Goal: Information Seeking & Learning: Learn about a topic

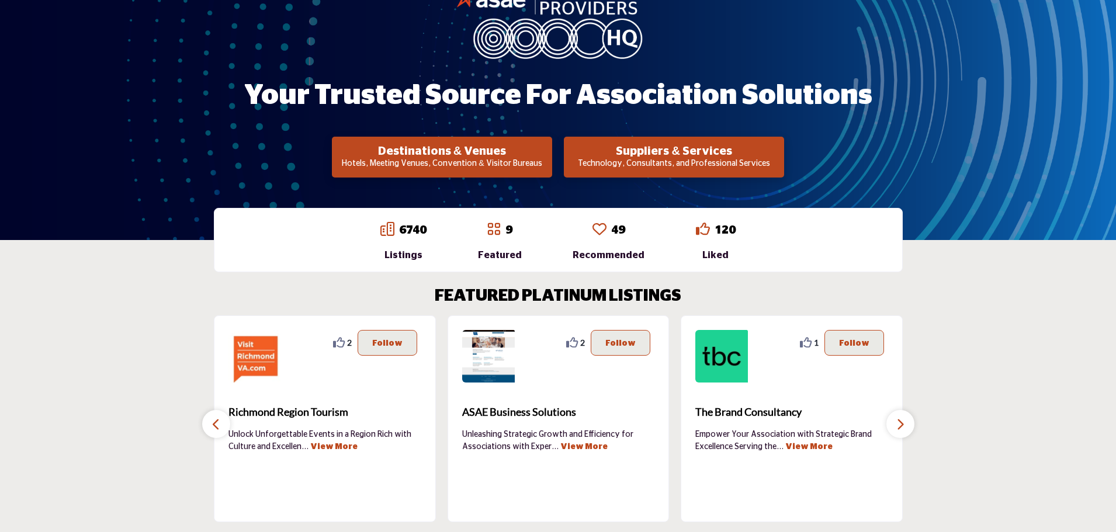
scroll to position [195, 0]
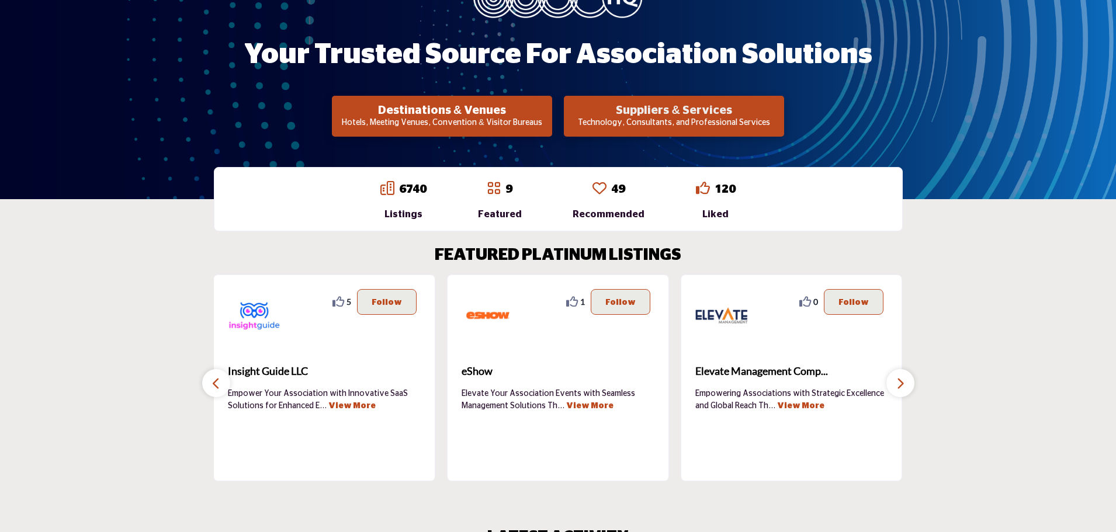
click at [548, 112] on h2 "Suppliers & Services" at bounding box center [441, 110] width 213 height 14
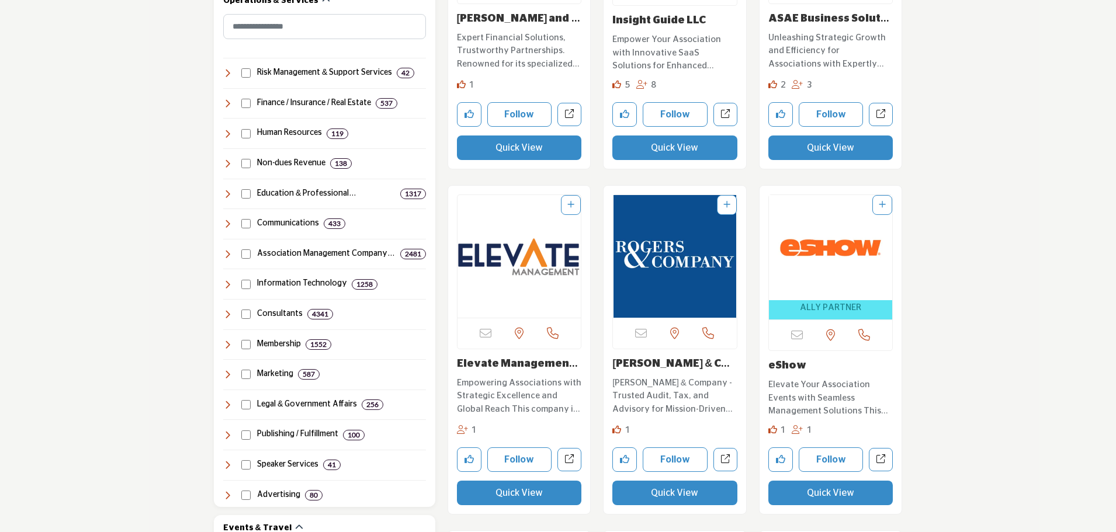
scroll to position [584, 0]
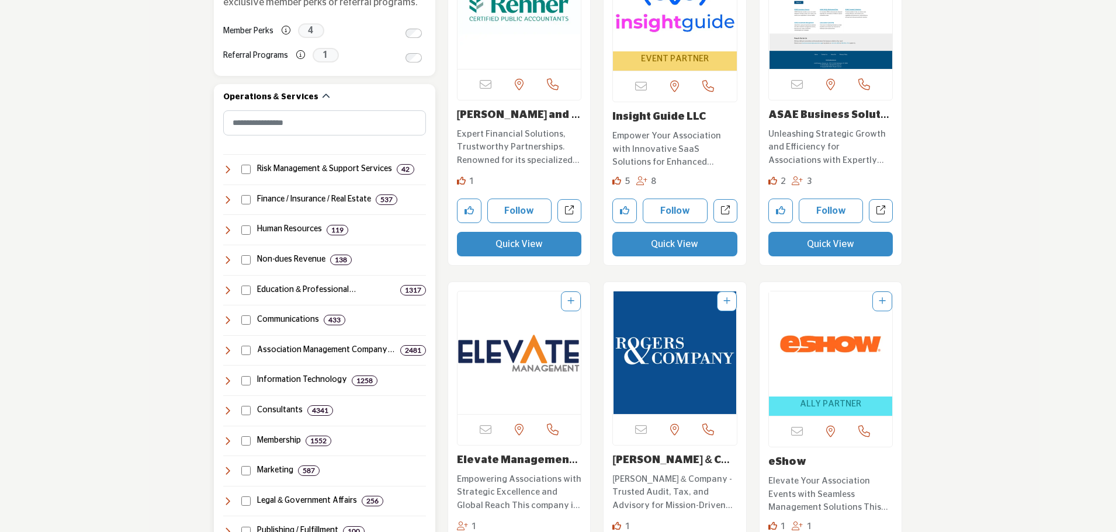
scroll to position [487, 0]
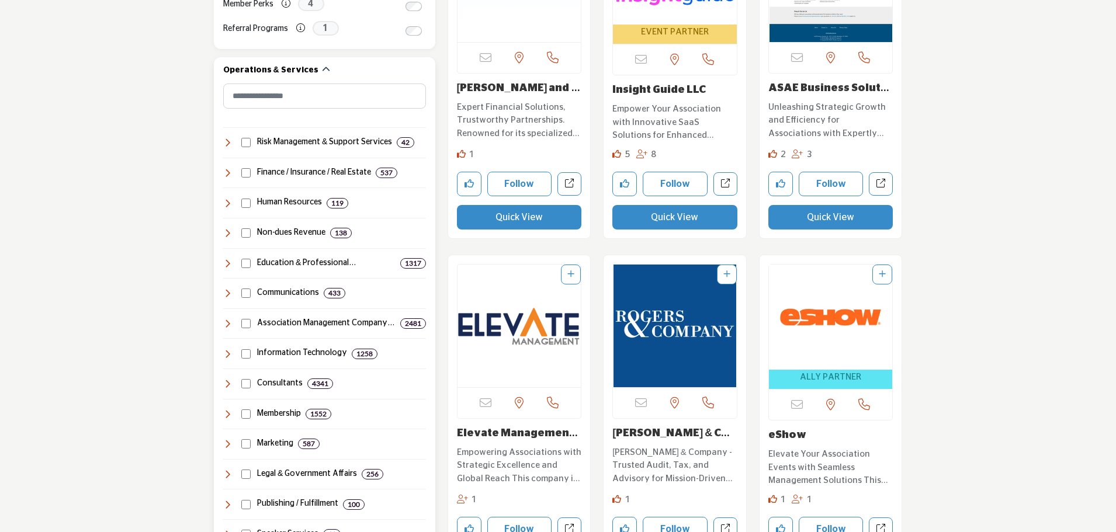
click at [315, 355] on h4 "Information Technology" at bounding box center [302, 354] width 90 height 12
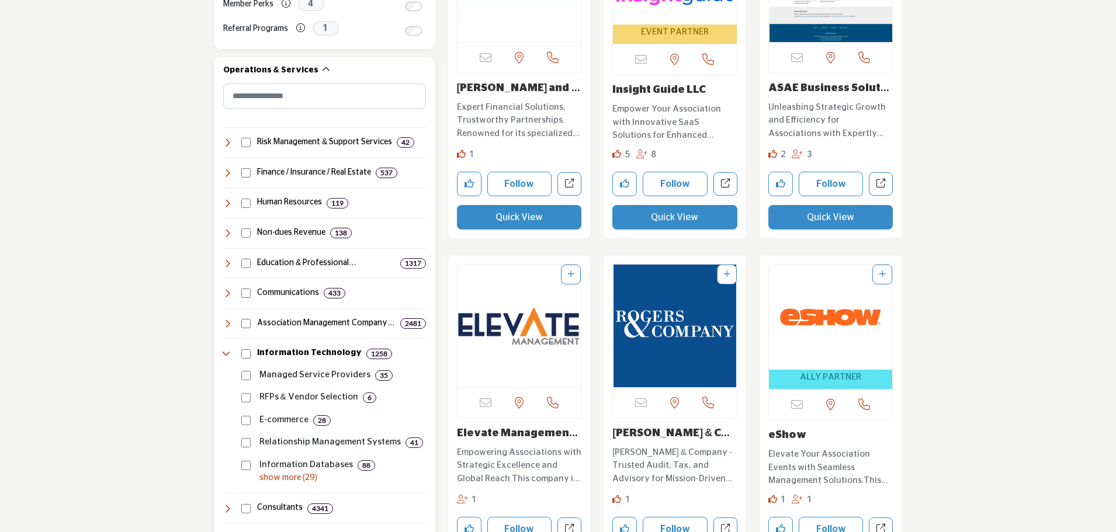
click at [301, 375] on p "Managed Service Providers" at bounding box center [314, 375] width 111 height 13
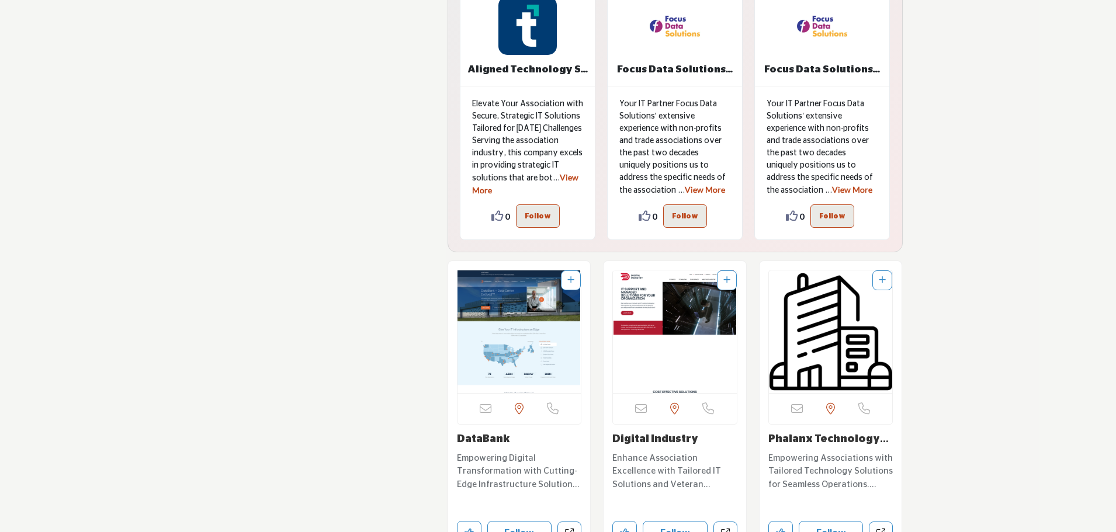
scroll to position [2920, 0]
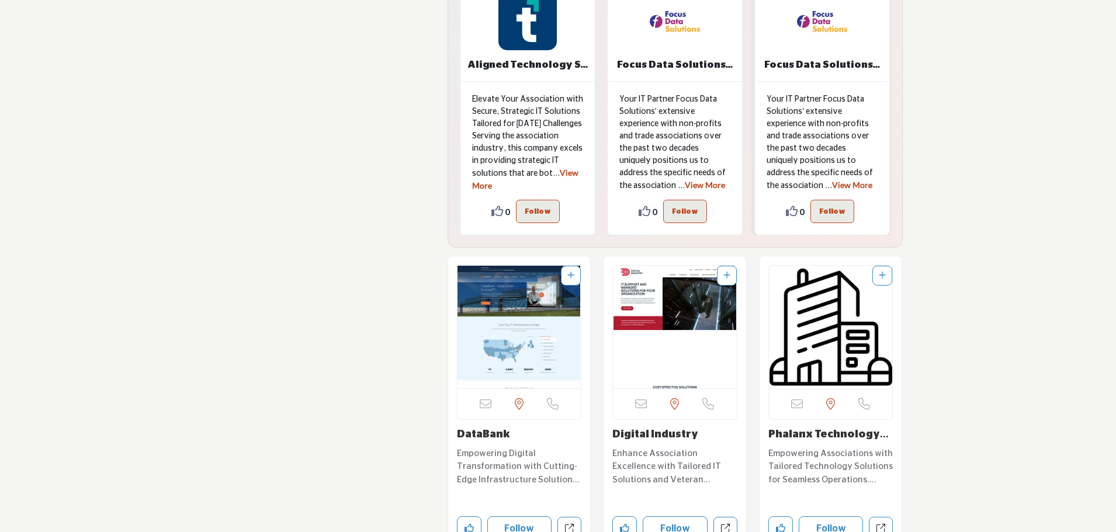
click at [832, 185] on link "View More" at bounding box center [852, 185] width 40 height 10
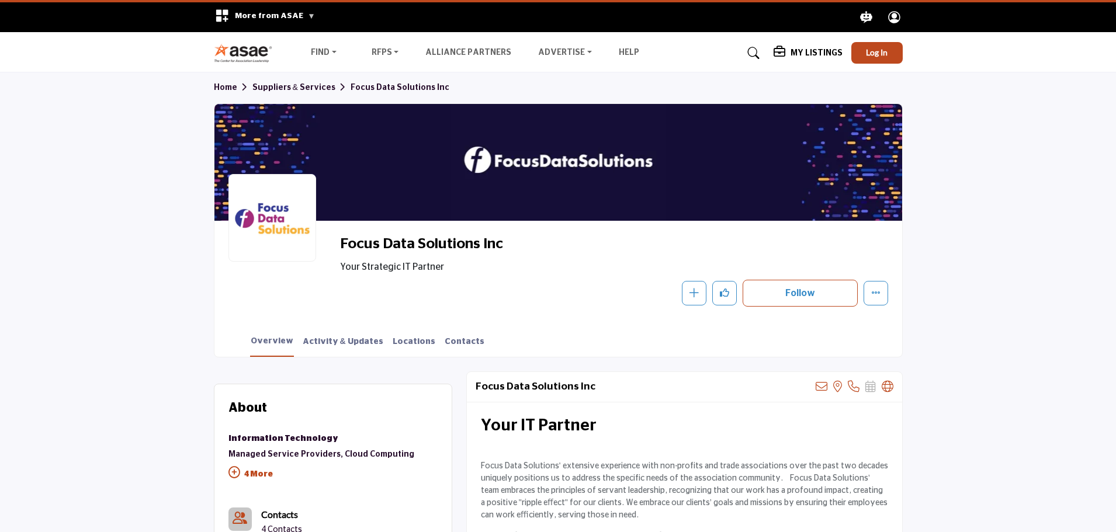
scroll to position [324, 0]
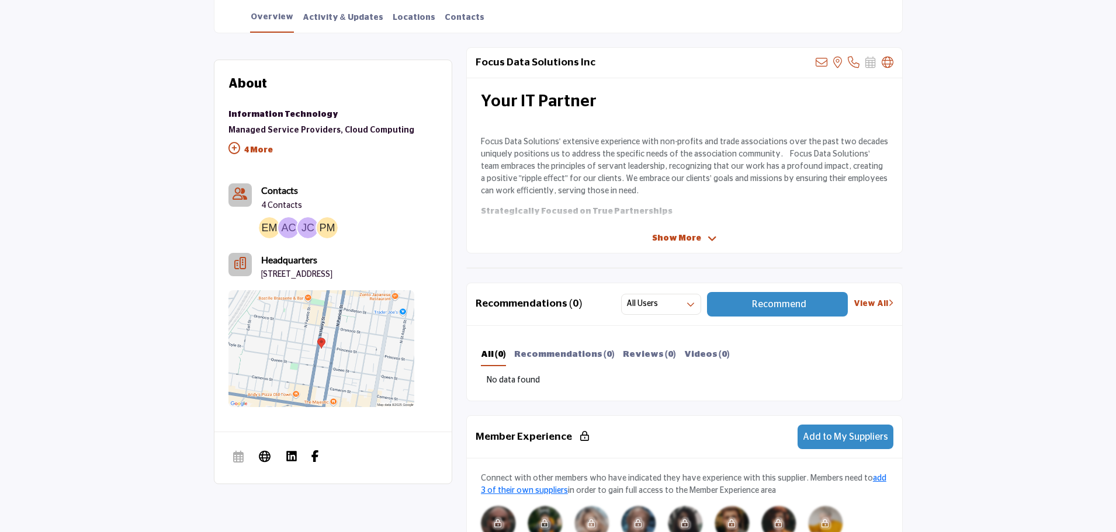
click at [694, 237] on span "Show More" at bounding box center [676, 238] width 49 height 12
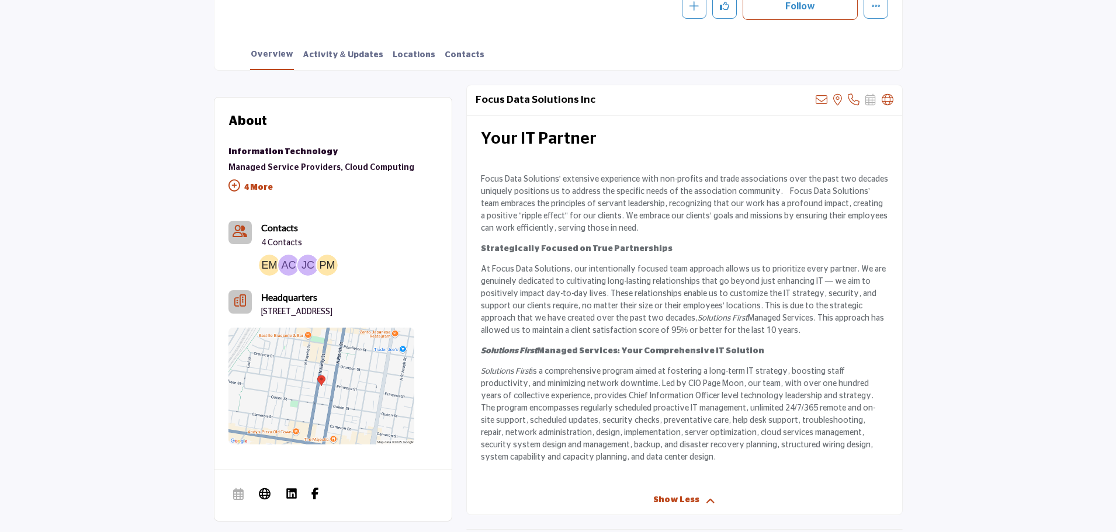
scroll to position [173, 0]
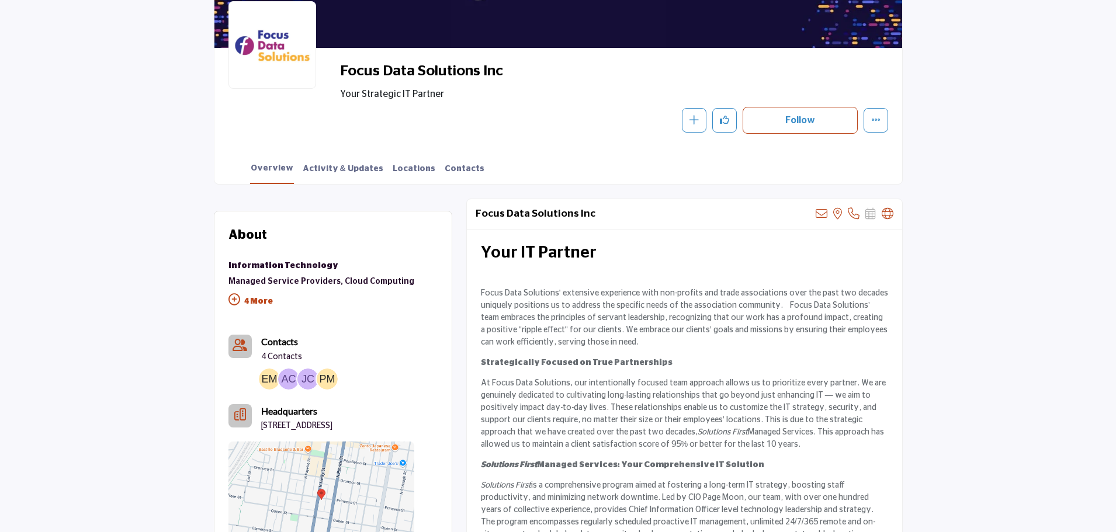
click at [232, 298] on icon at bounding box center [234, 300] width 12 height 12
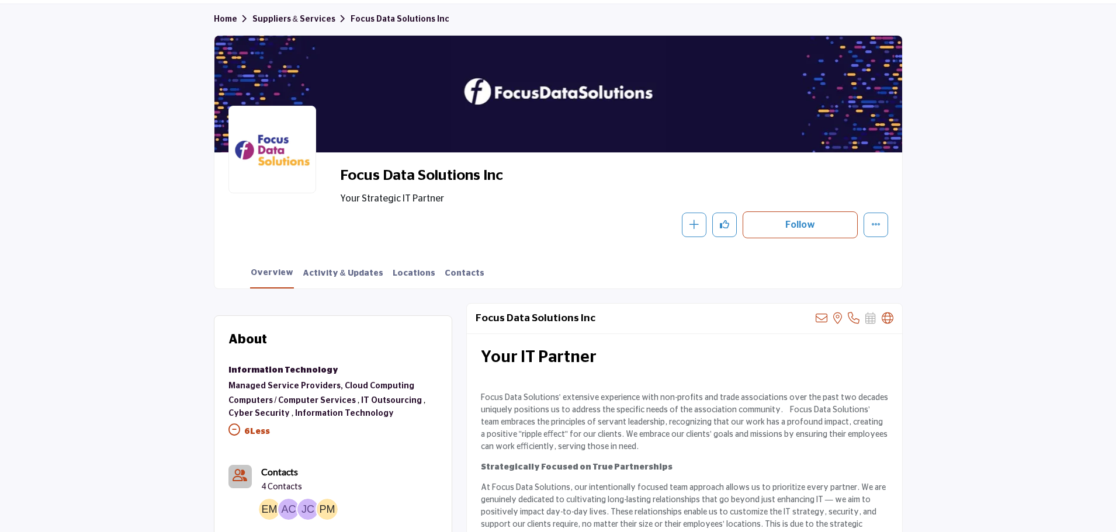
scroll to position [68, 0]
click at [305, 18] on link "Suppliers & Services" at bounding box center [301, 20] width 98 height 8
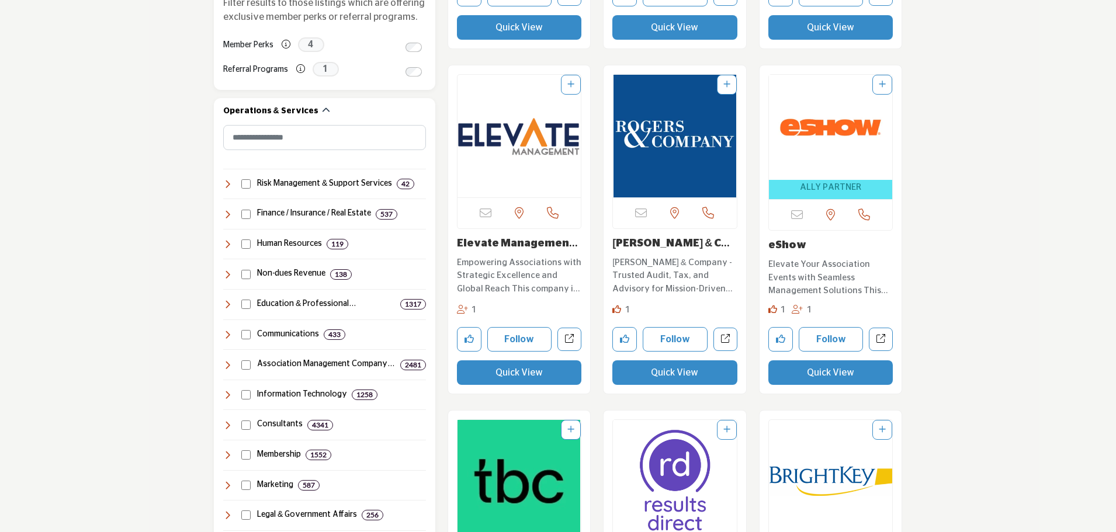
scroll to position [682, 0]
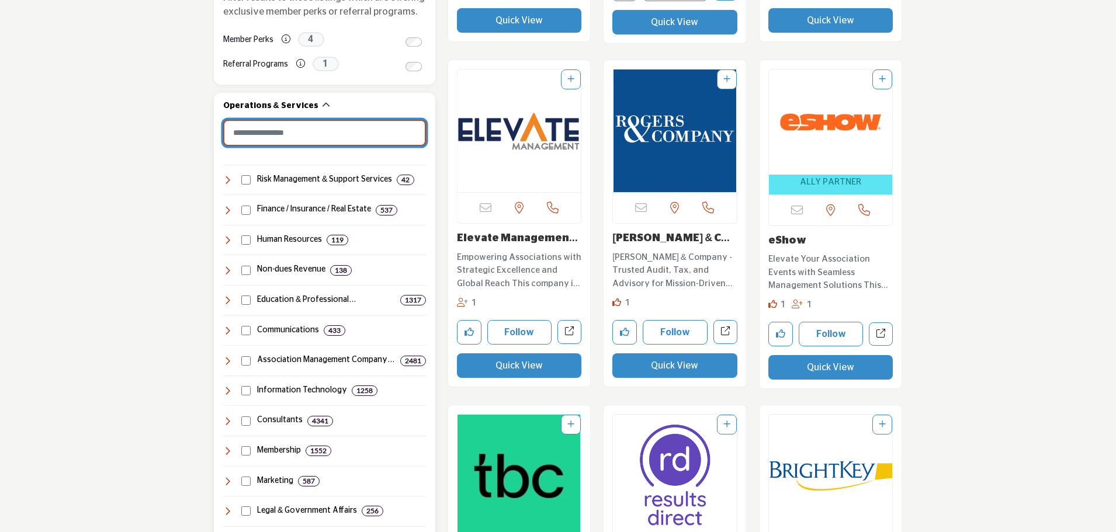
click at [318, 136] on input "Search Category" at bounding box center [324, 133] width 203 height 26
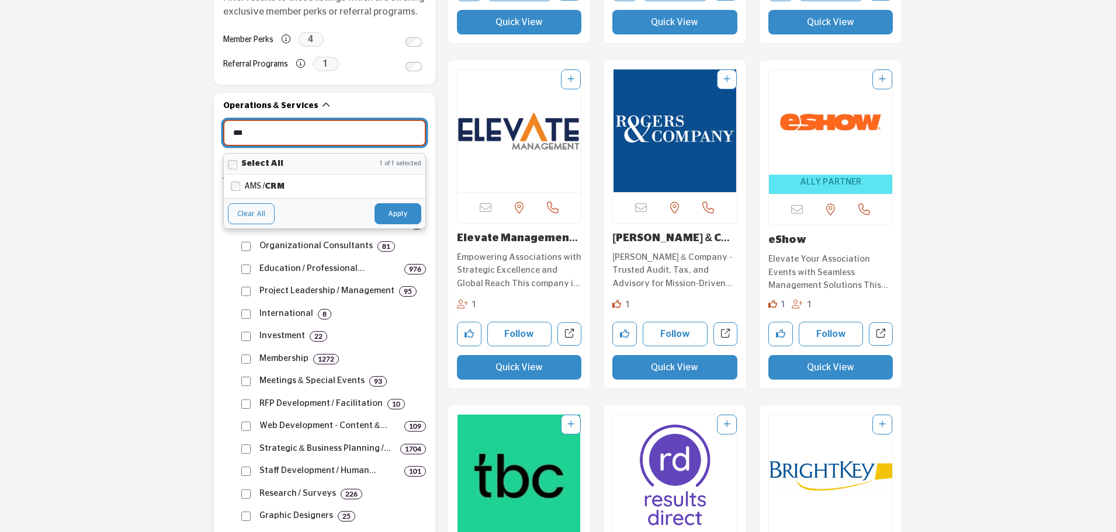
click at [411, 216] on button "Apply" at bounding box center [397, 213] width 47 height 21
type input "***"
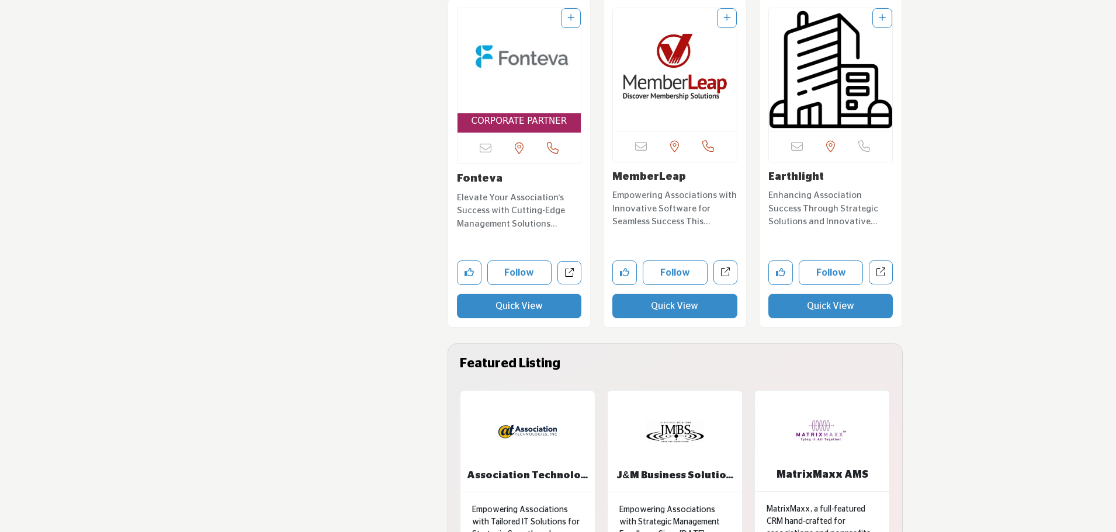
scroll to position [2531, 0]
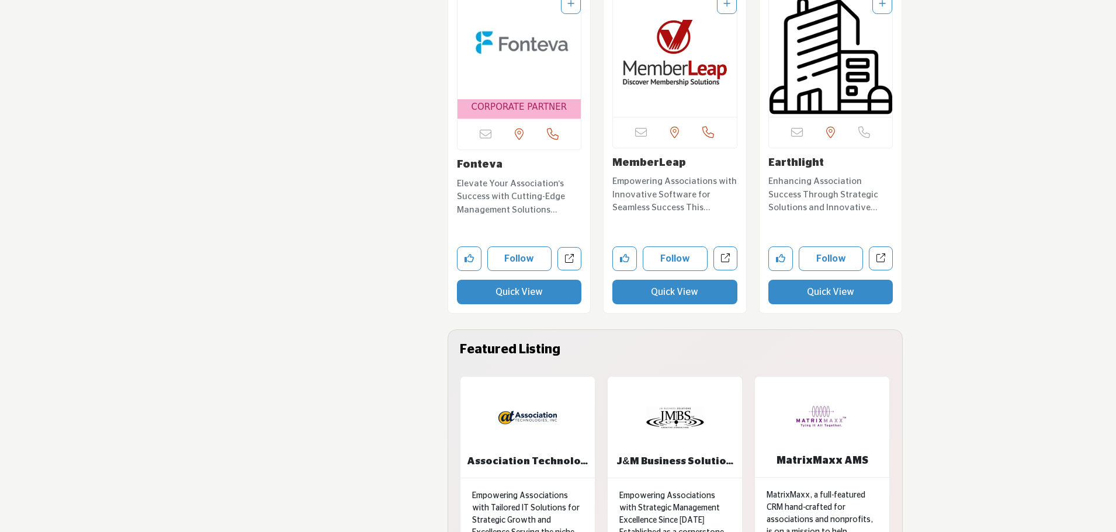
click at [400, 223] on div "Suppliers & Services Alliance Partners STRATEGIC PARTNERS 4 CORPORATE PARTNERS …" at bounding box center [324, 450] width 234 height 5522
click at [533, 112] on span "CORPORATE PARTNER" at bounding box center [519, 106] width 96 height 13
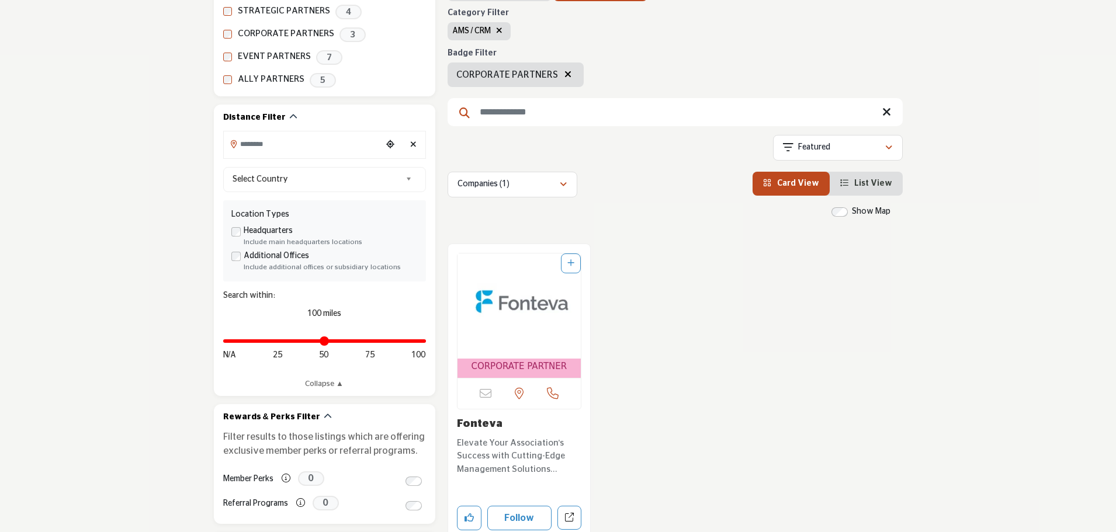
scroll to position [145, 0]
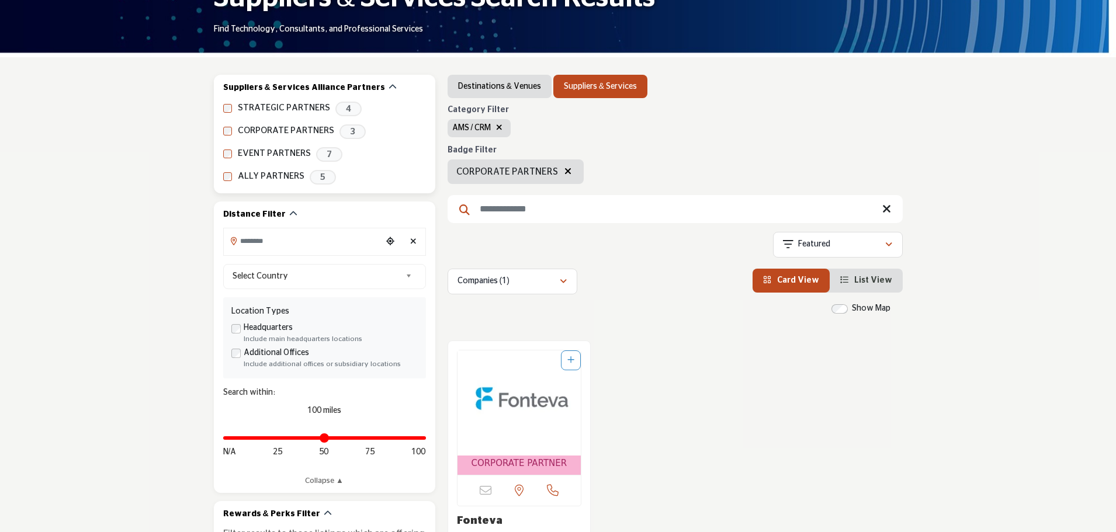
click at [305, 109] on label "STRATEGIC PARTNERS" at bounding box center [284, 108] width 92 height 13
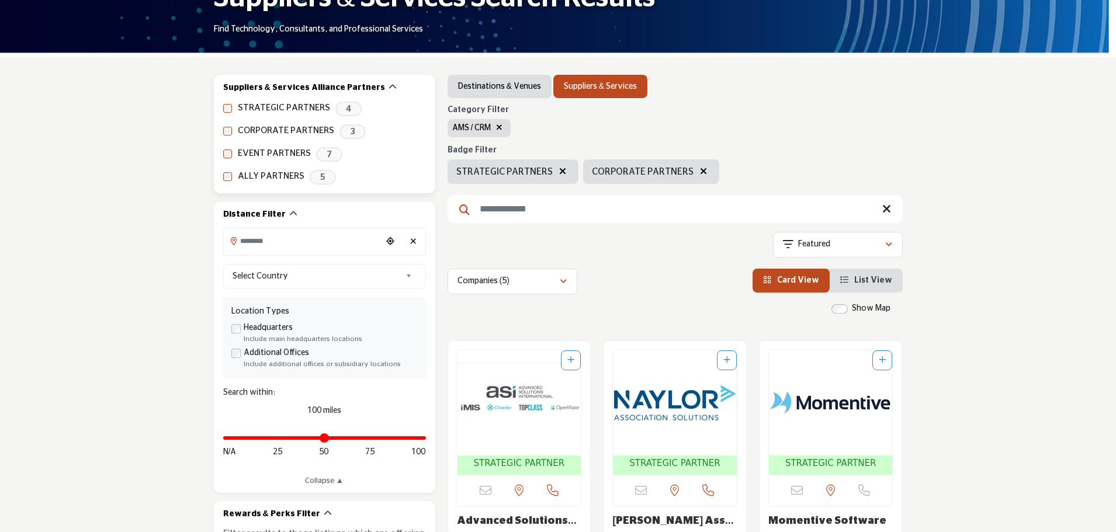
click at [287, 126] on label "CORPORATE PARTNERS" at bounding box center [286, 130] width 96 height 13
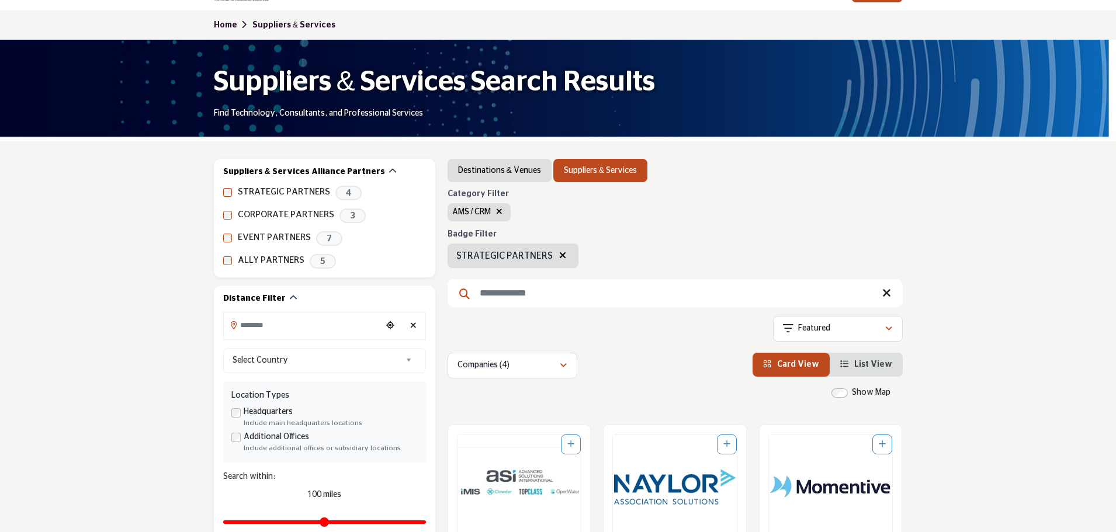
scroll to position [48, 0]
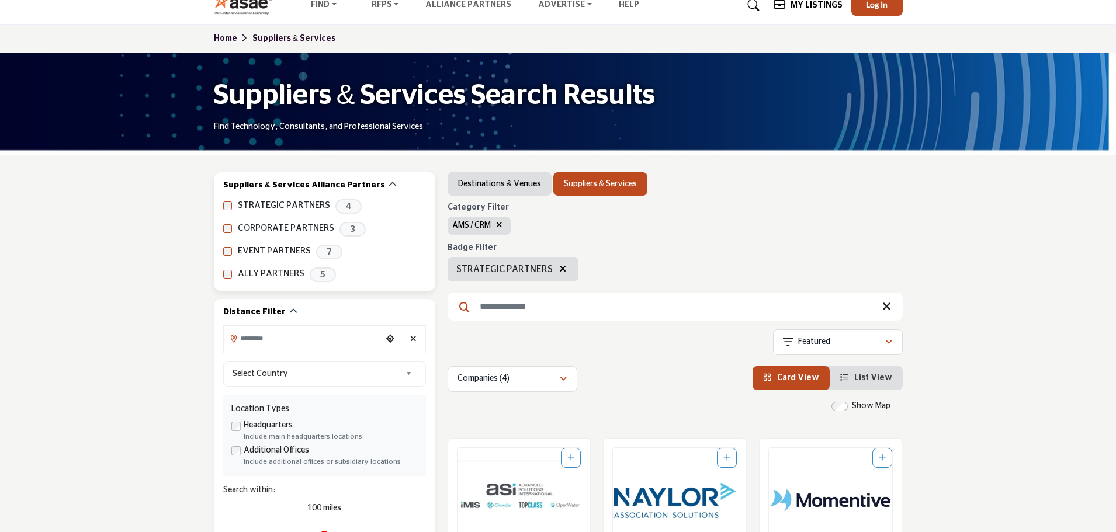
click at [281, 273] on label "ALLY PARTNERS" at bounding box center [271, 274] width 67 height 13
click at [280, 200] on label "STRATEGIC PARTNERS" at bounding box center [284, 205] width 92 height 13
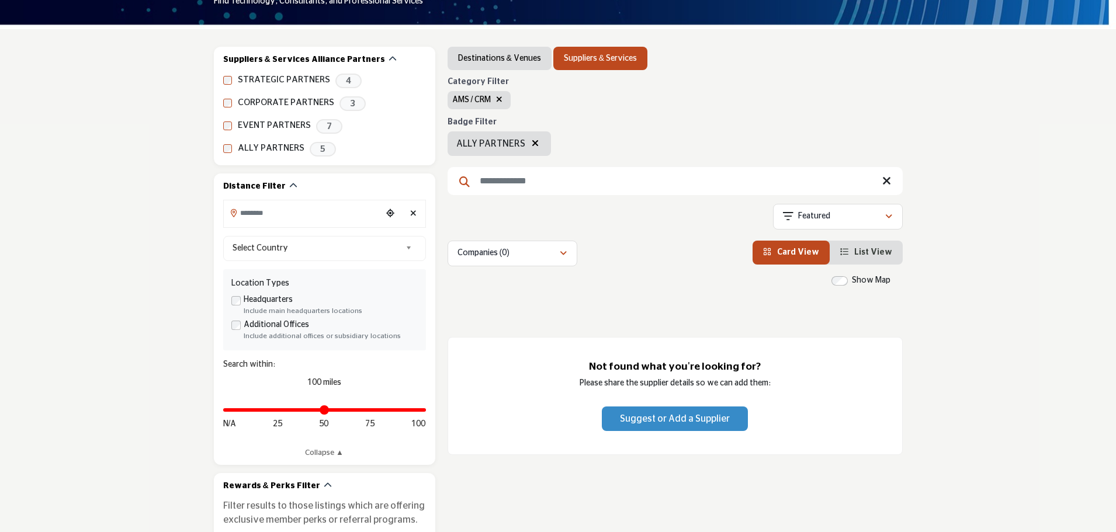
scroll to position [145, 0]
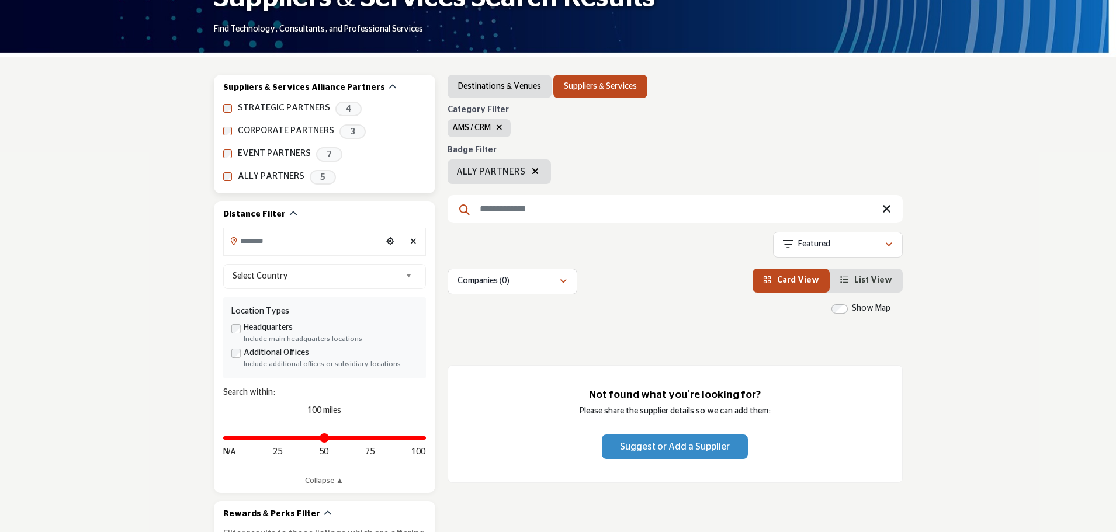
click at [282, 109] on label "STRATEGIC PARTNERS" at bounding box center [284, 108] width 92 height 13
click at [288, 130] on label "CORPORATE PARTNERS" at bounding box center [286, 130] width 96 height 13
click at [294, 156] on label "EVENT PARTNERS" at bounding box center [274, 153] width 73 height 13
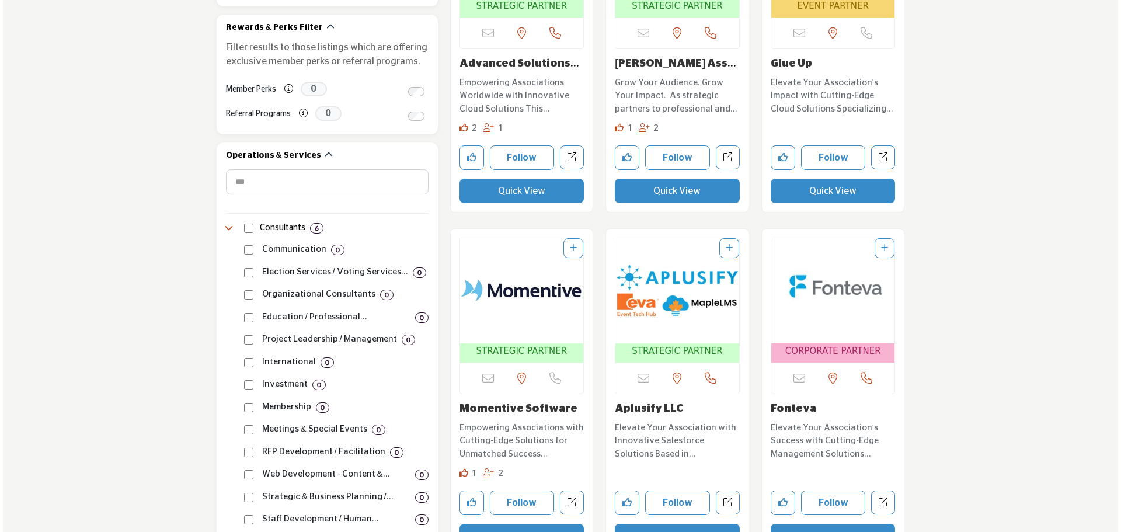
scroll to position [730, 0]
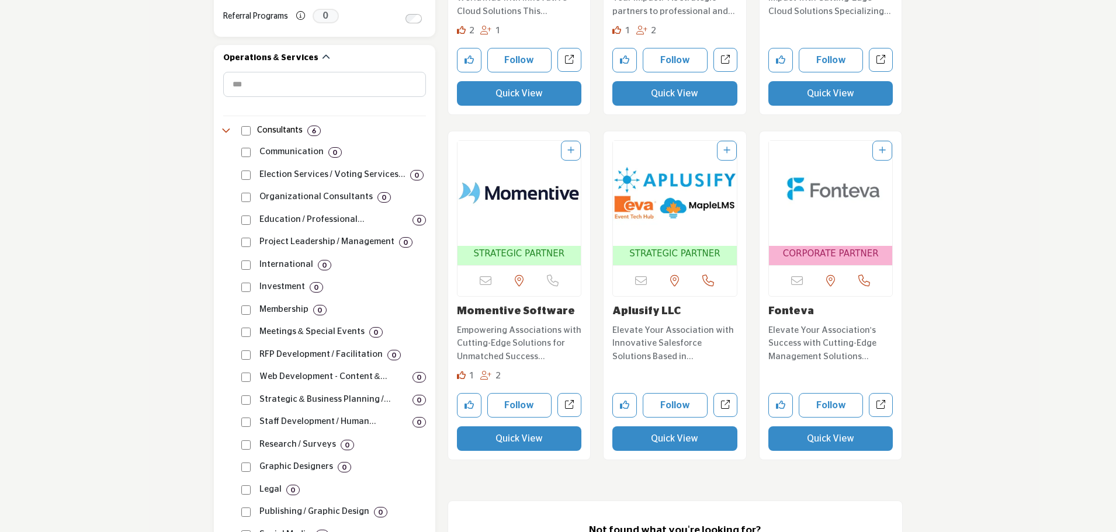
click at [672, 433] on button "Quick View" at bounding box center [674, 438] width 125 height 25
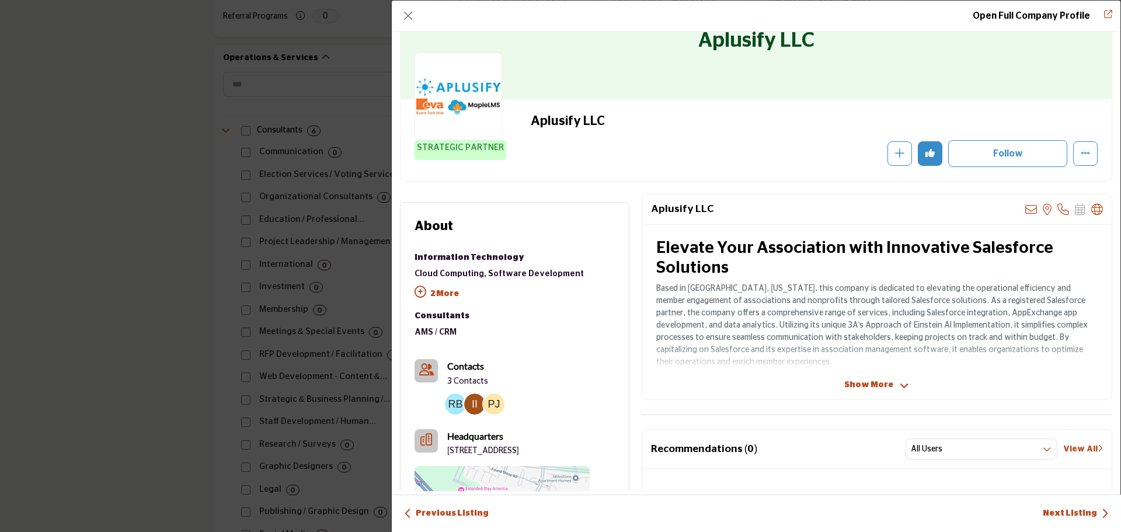
scroll to position [98, 0]
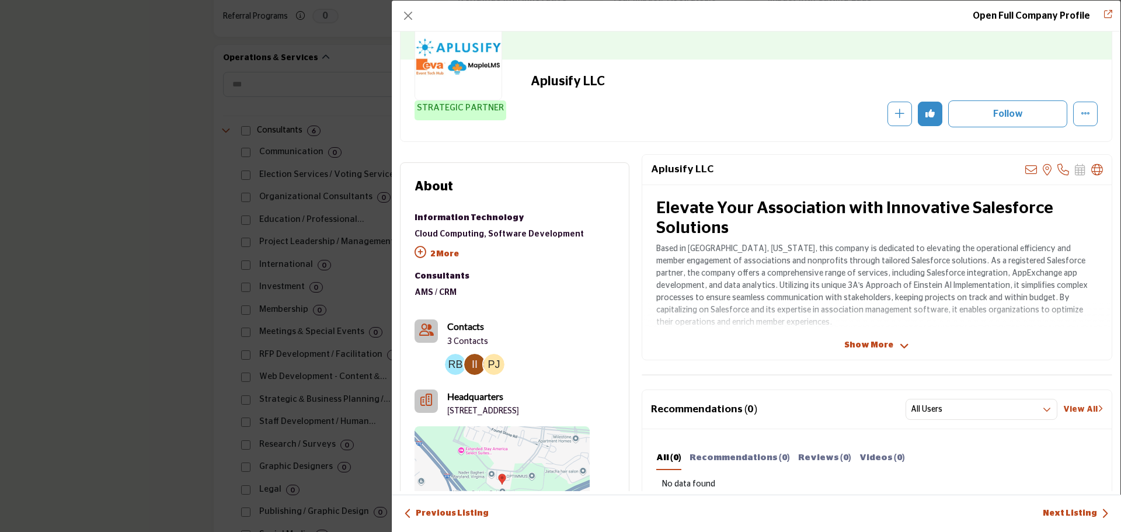
click at [864, 349] on span "Show More" at bounding box center [869, 345] width 49 height 12
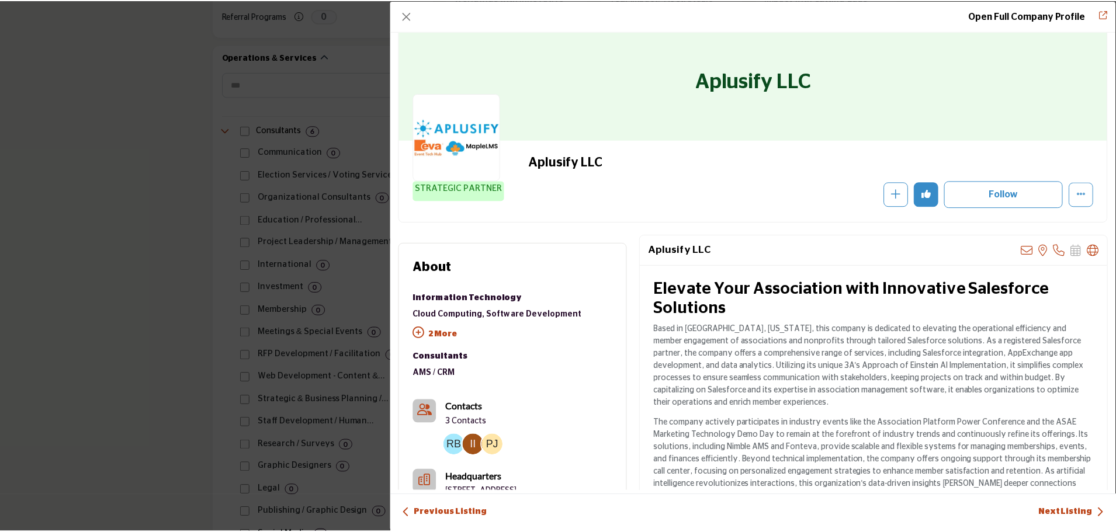
scroll to position [0, 0]
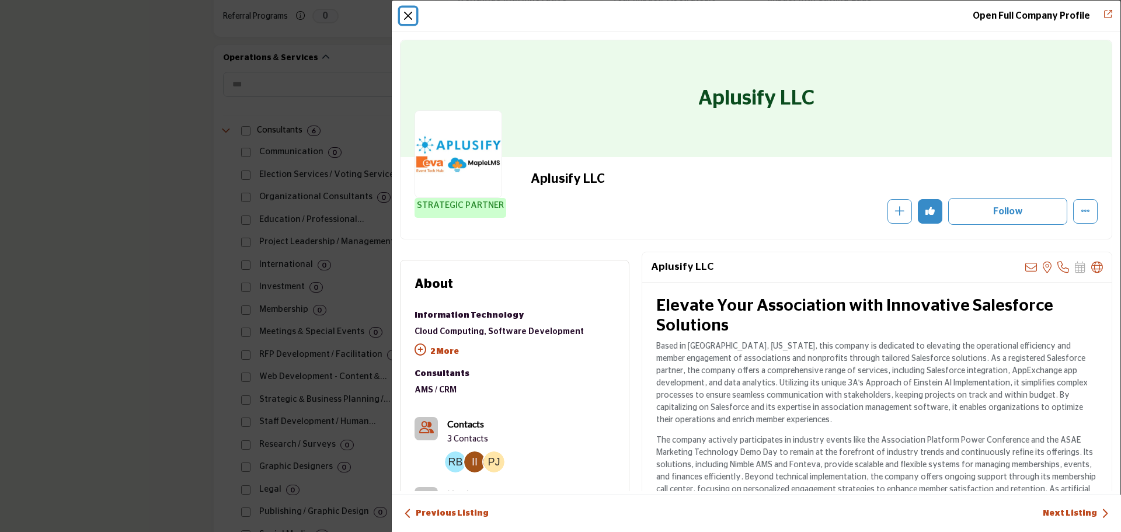
click at [411, 16] on button "Close" at bounding box center [408, 16] width 16 height 16
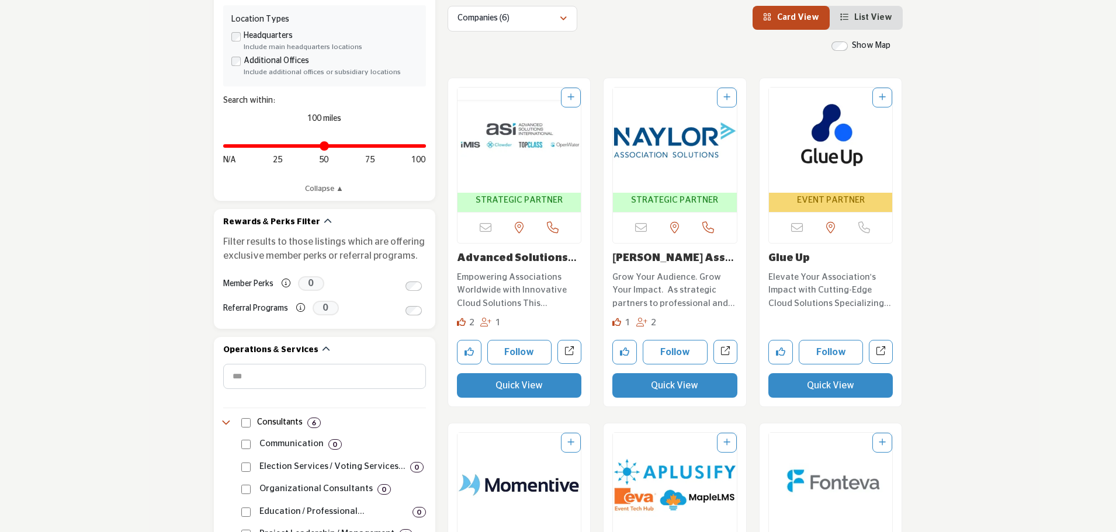
scroll to position [340, 0]
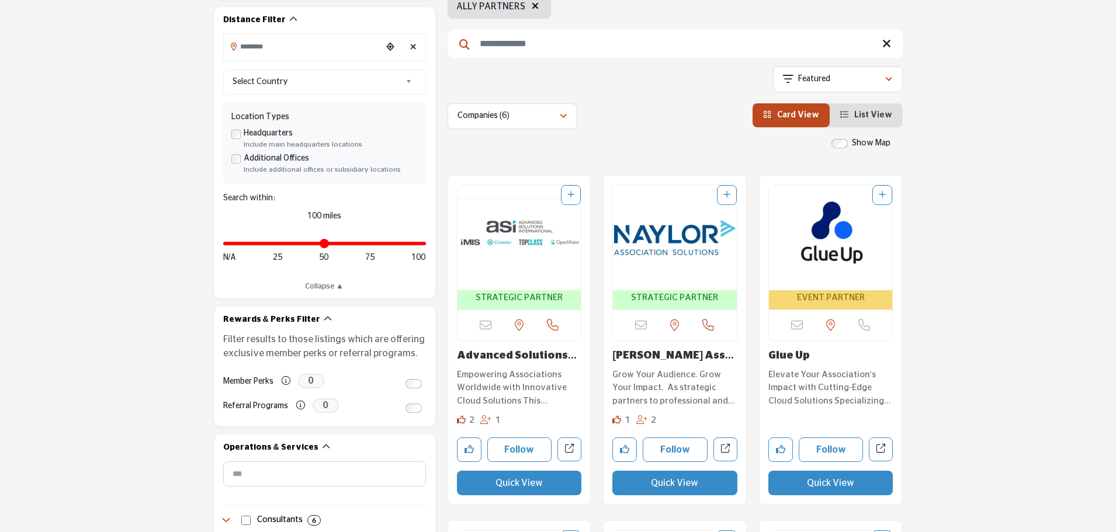
click at [878, 117] on span "List View" at bounding box center [873, 115] width 38 height 8
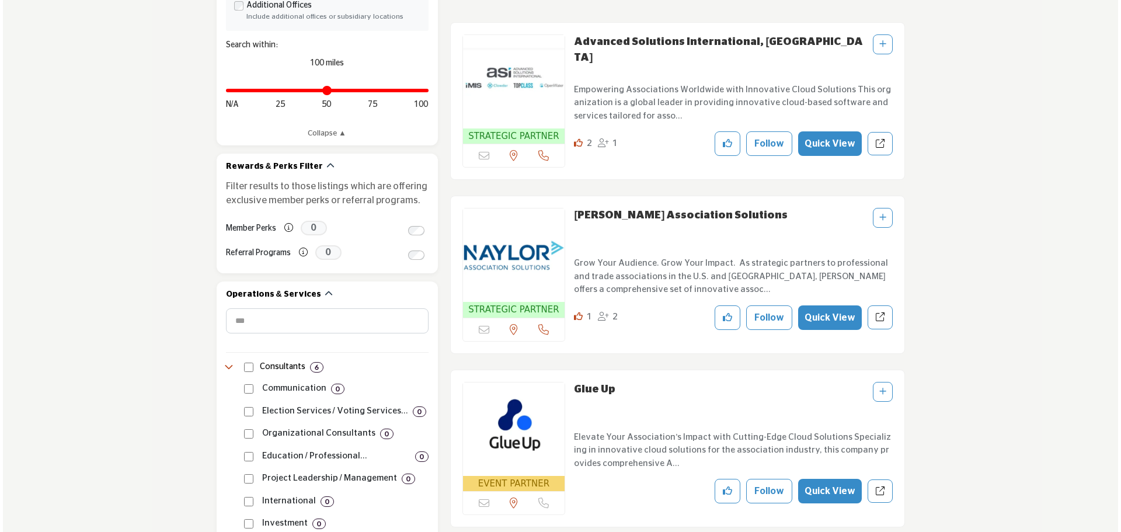
scroll to position [534, 0]
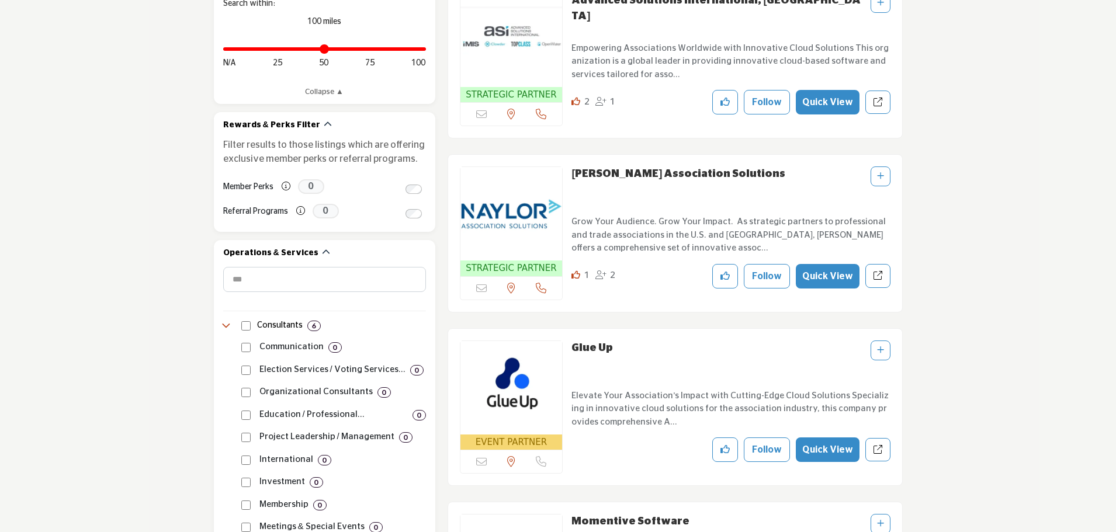
click at [824, 279] on button "Quick View" at bounding box center [828, 276] width 64 height 25
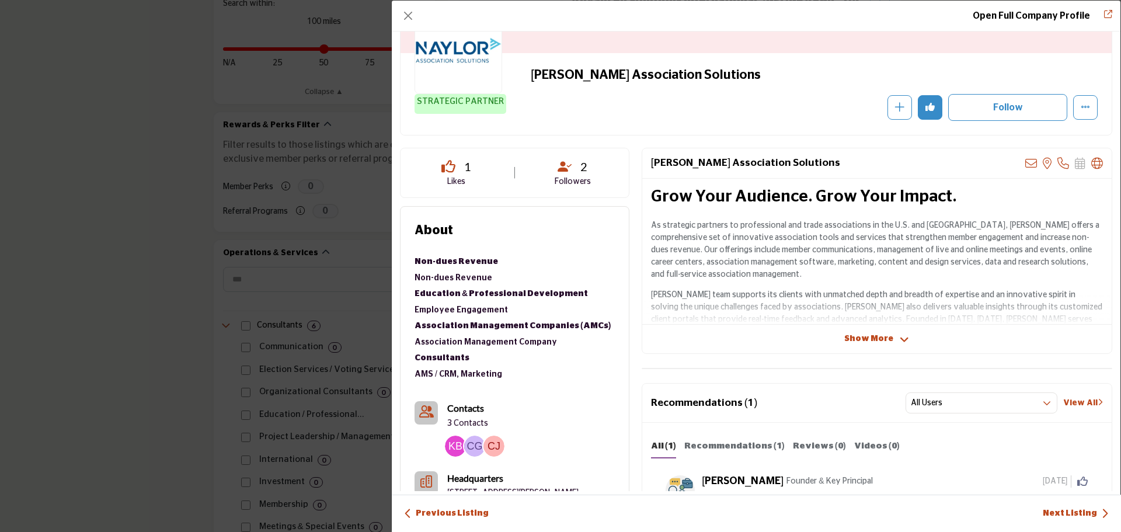
scroll to position [195, 0]
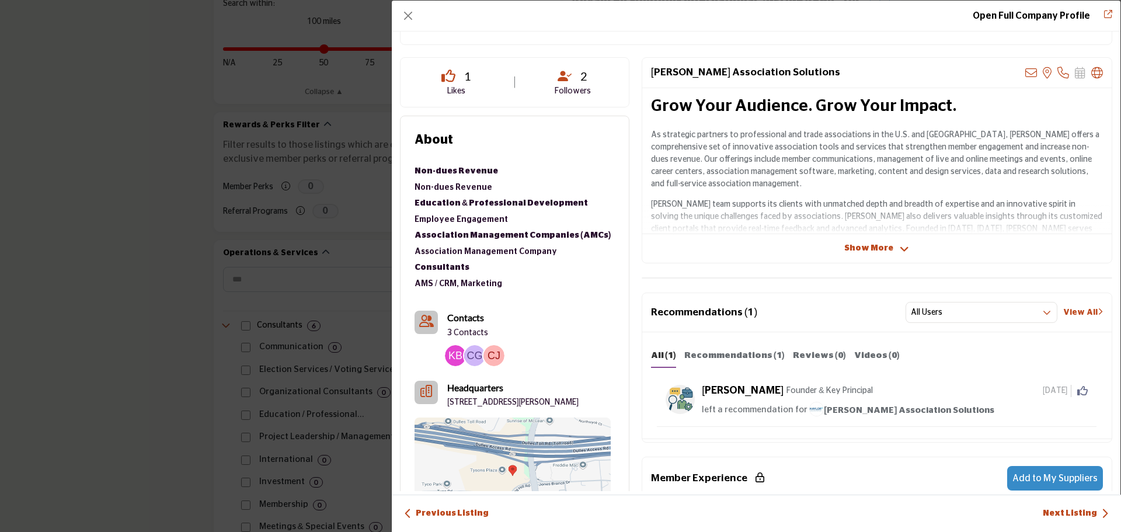
click at [869, 249] on span "Show More" at bounding box center [869, 248] width 49 height 12
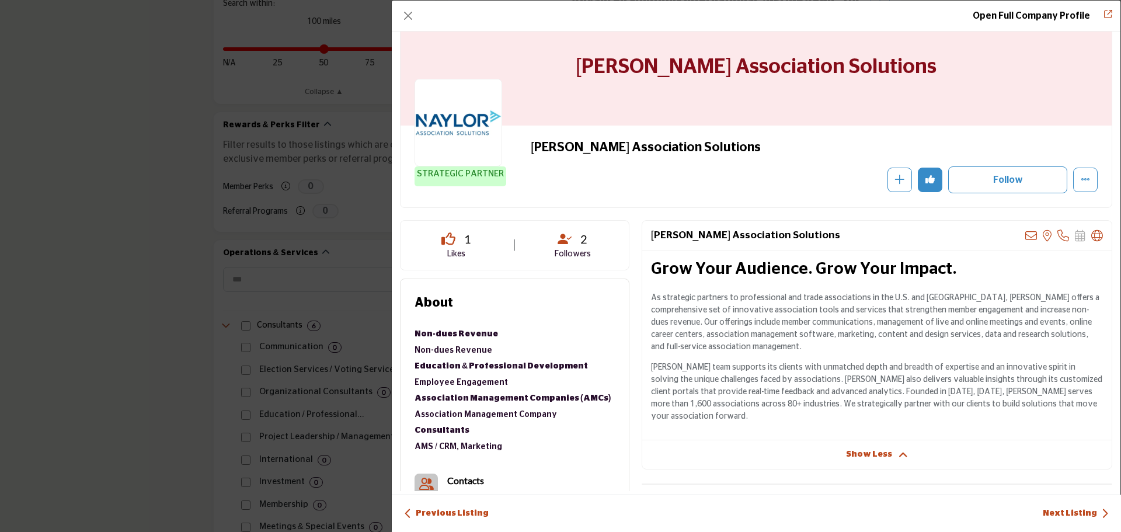
scroll to position [0, 0]
